Goal: Transaction & Acquisition: Purchase product/service

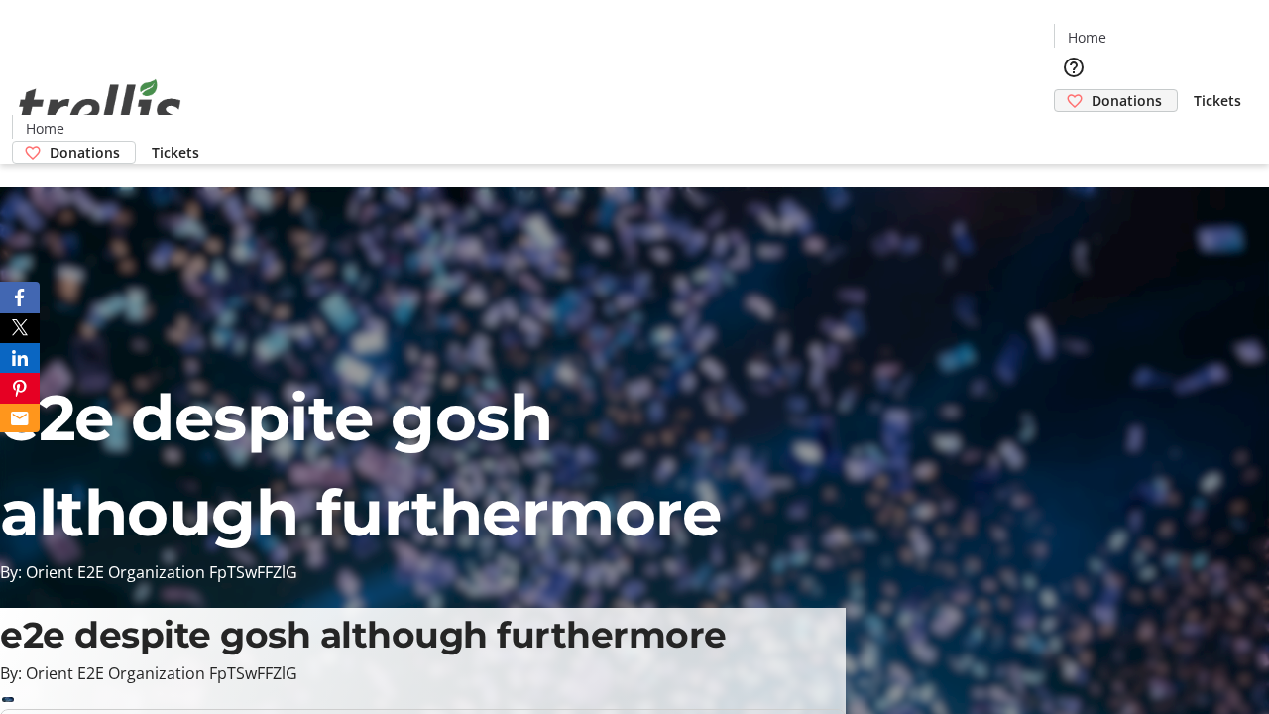
click at [1091, 90] on span "Donations" at bounding box center [1126, 100] width 70 height 21
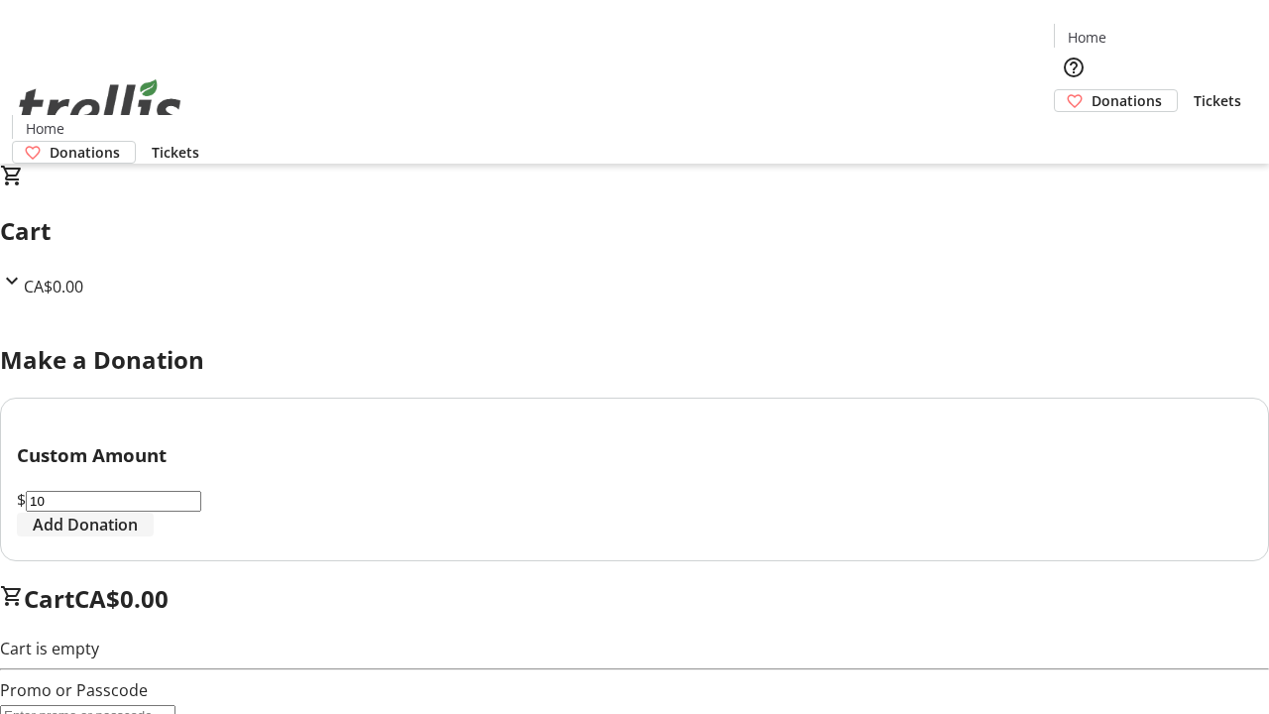
click at [138, 536] on span "Add Donation" at bounding box center [85, 524] width 105 height 24
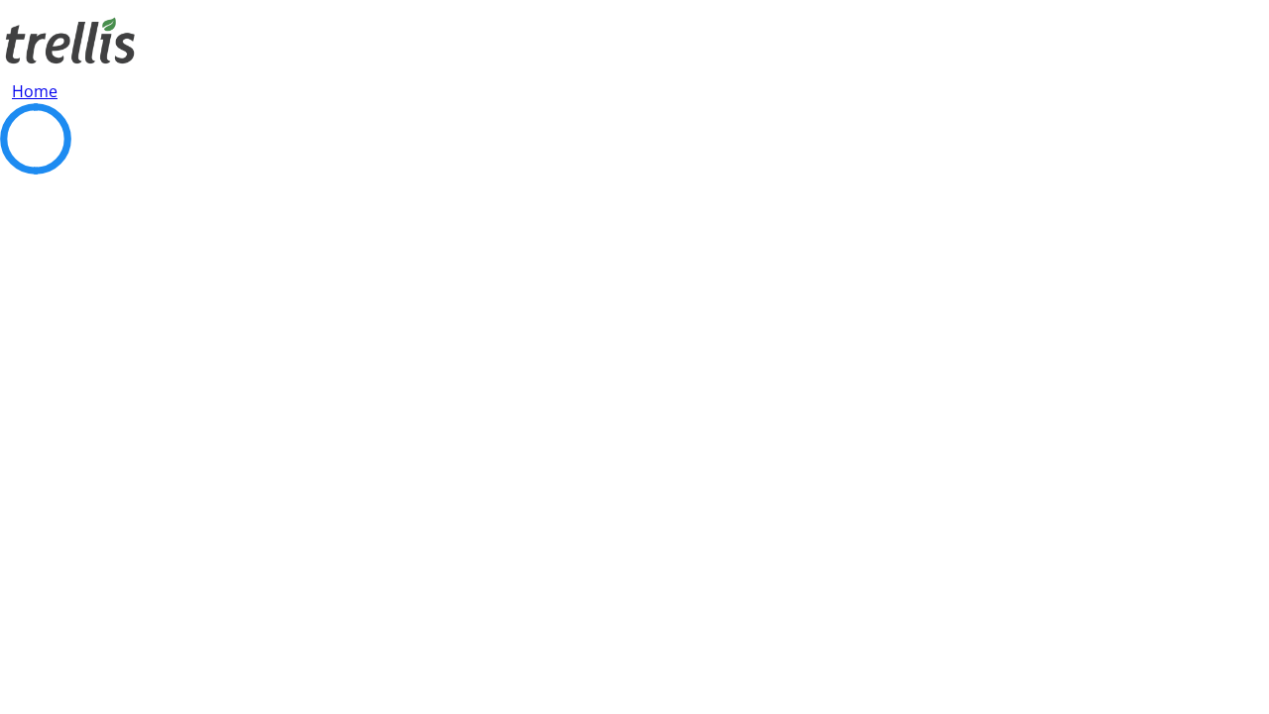
select select "CA"
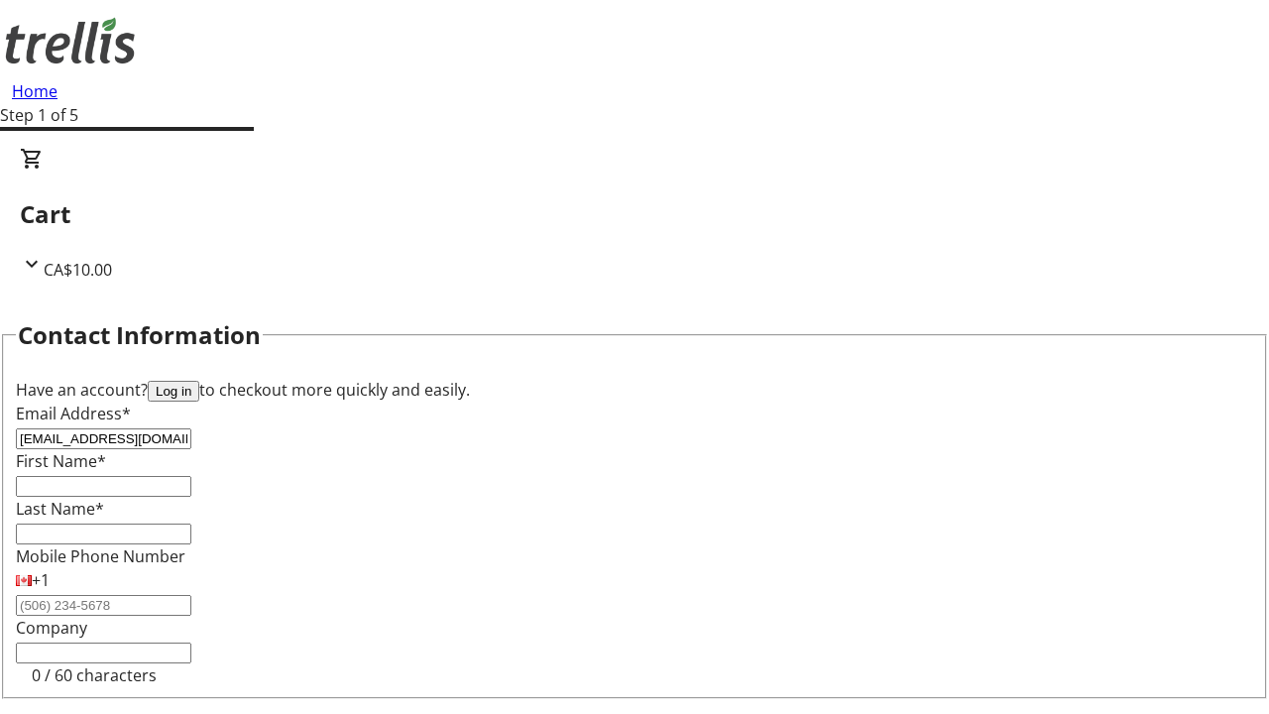
type input "[EMAIL_ADDRESS][DOMAIN_NAME]"
type input "Annalise"
type input "[PERSON_NAME]"
type input "[STREET_ADDRESS][PERSON_NAME]"
type input "Kelowna"
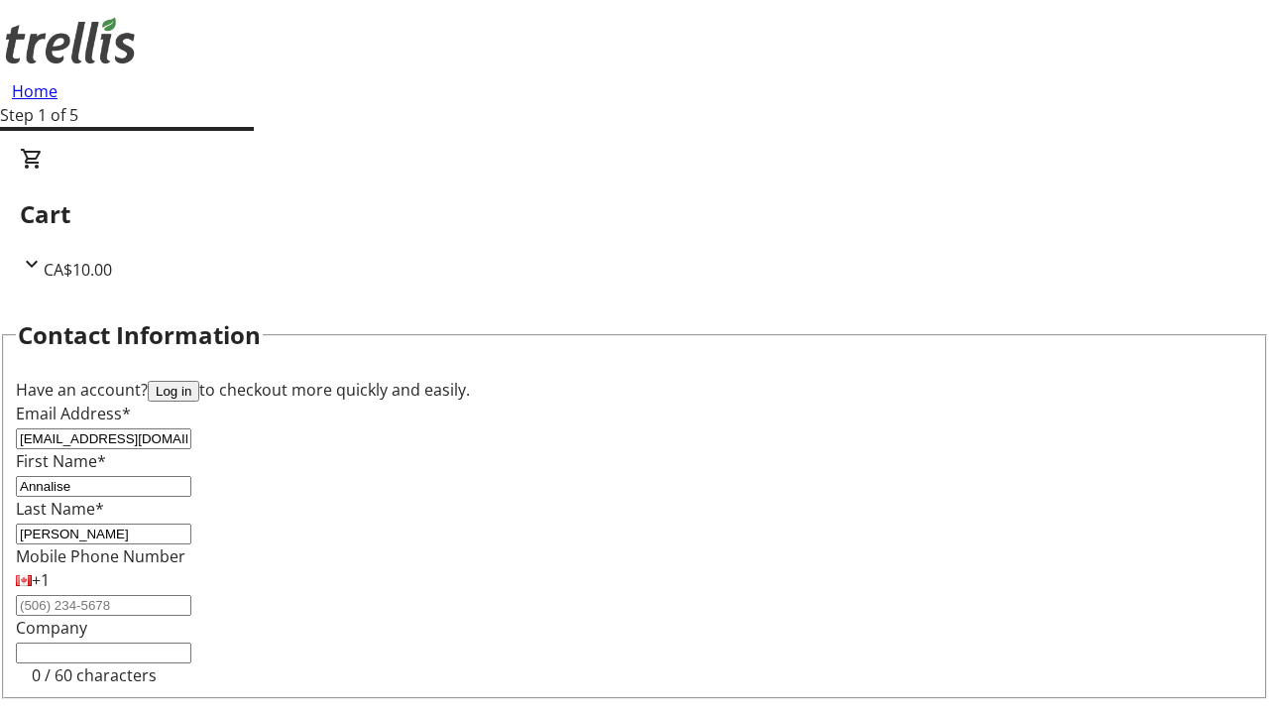
select select "BC"
type input "Kelowna"
type input "V1Y 0C2"
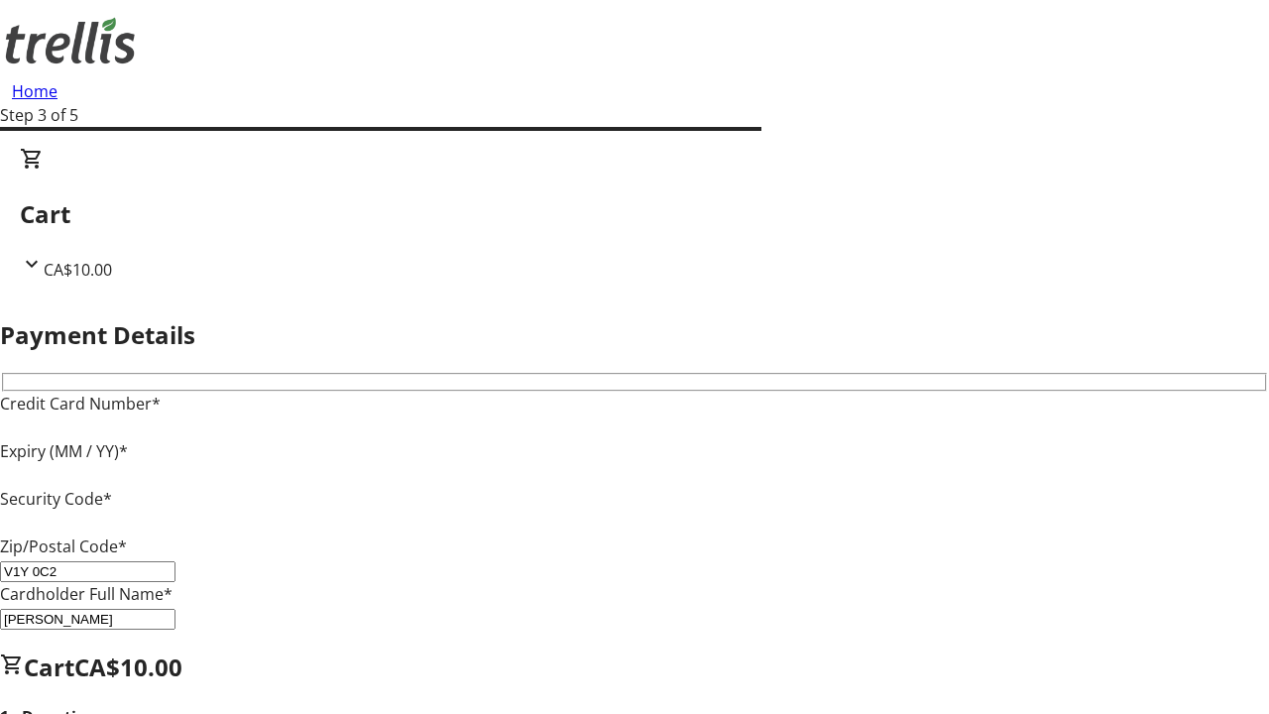
type input "V1Y 0C2"
